Goal: Book appointment/travel/reservation

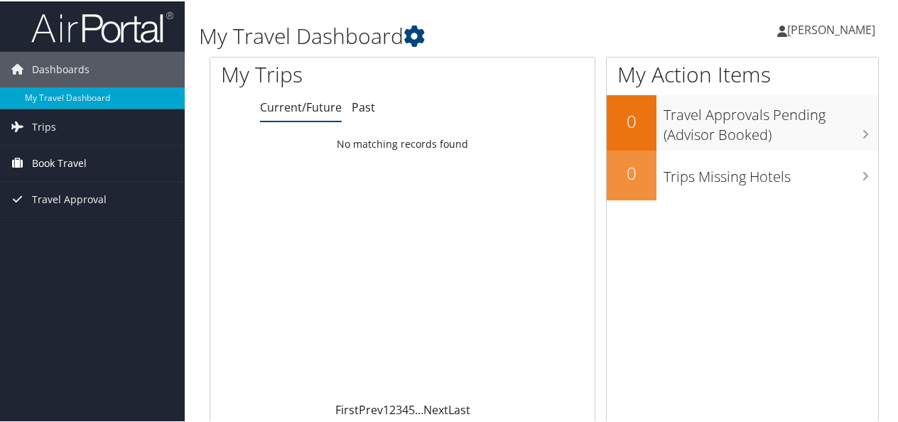
click at [119, 156] on link "Book Travel" at bounding box center [92, 162] width 185 height 36
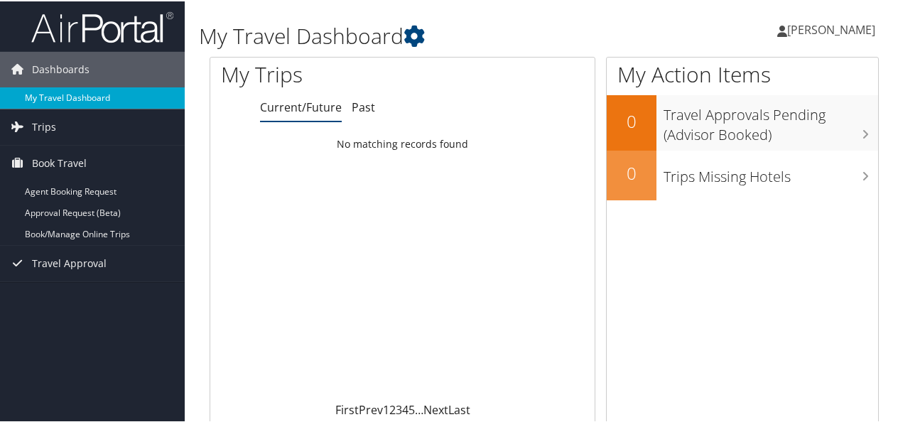
click at [77, 96] on link "My Travel Dashboard" at bounding box center [92, 96] width 185 height 21
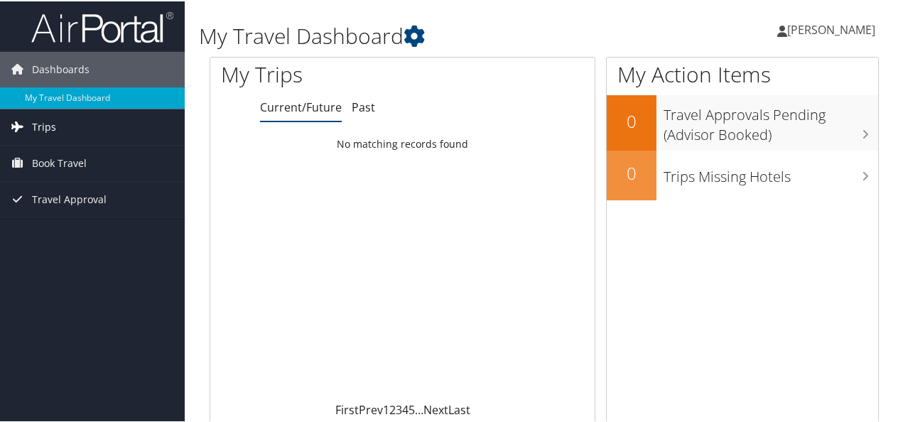
click at [51, 129] on span "Trips" at bounding box center [44, 126] width 24 height 36
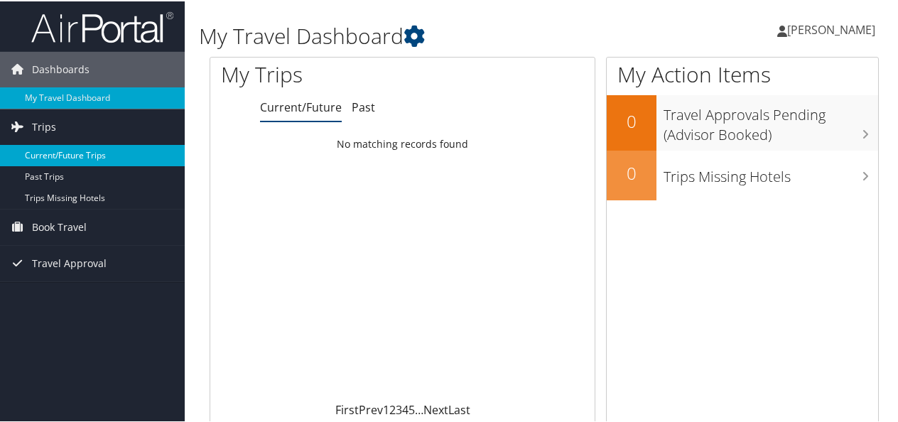
click at [44, 156] on link "Current/Future Trips" at bounding box center [92, 154] width 185 height 21
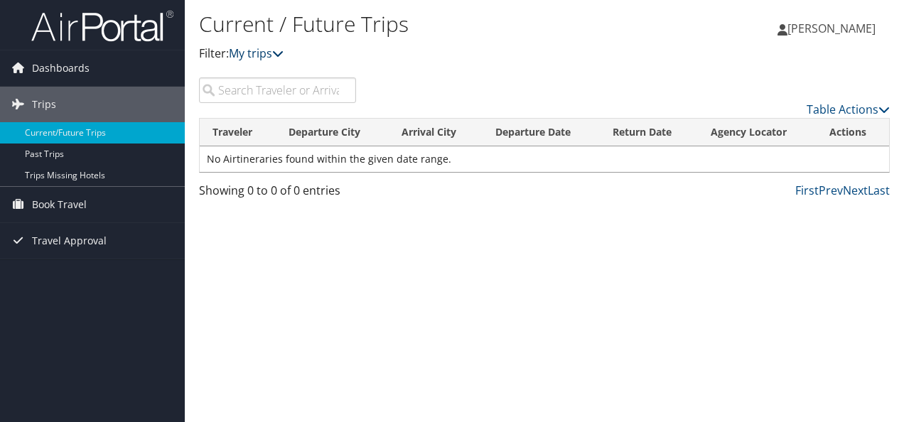
click at [282, 55] on icon at bounding box center [277, 53] width 11 height 11
click at [70, 212] on span "Book Travel" at bounding box center [59, 205] width 55 height 36
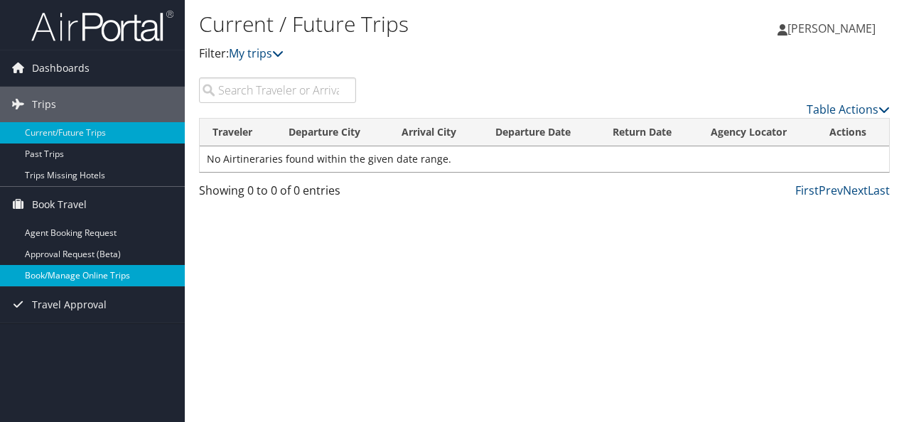
click at [61, 272] on link "Book/Manage Online Trips" at bounding box center [92, 275] width 185 height 21
